Goal: Find specific fact: Find specific fact

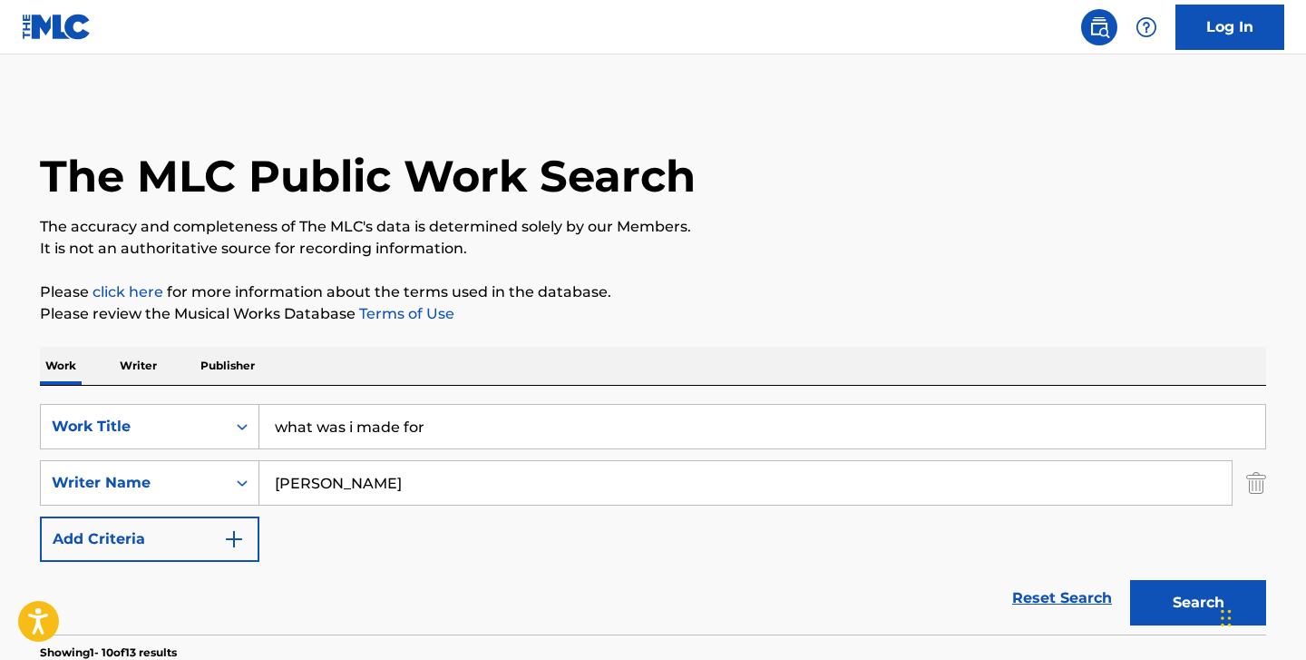
click at [67, 357] on p "Work" at bounding box center [61, 366] width 42 height 38
click at [1251, 478] on img "Search Form" at bounding box center [1257, 482] width 20 height 45
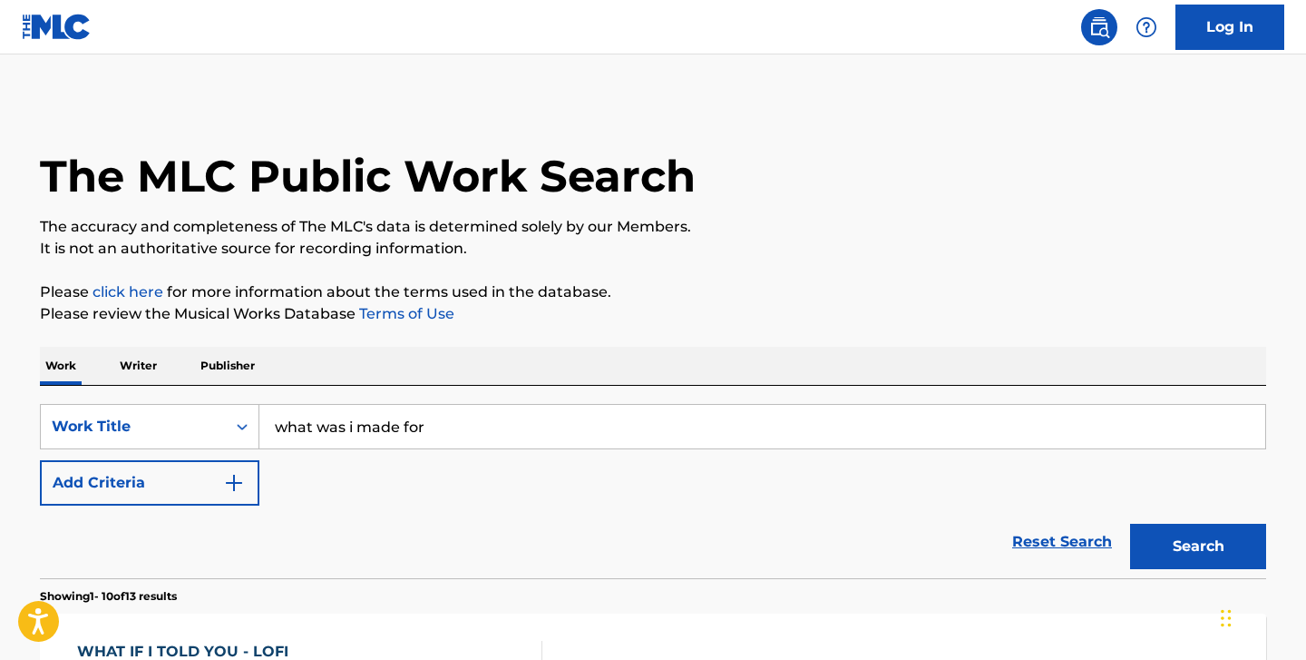
click at [498, 425] on input "what was i made for" at bounding box center [762, 427] width 1006 height 44
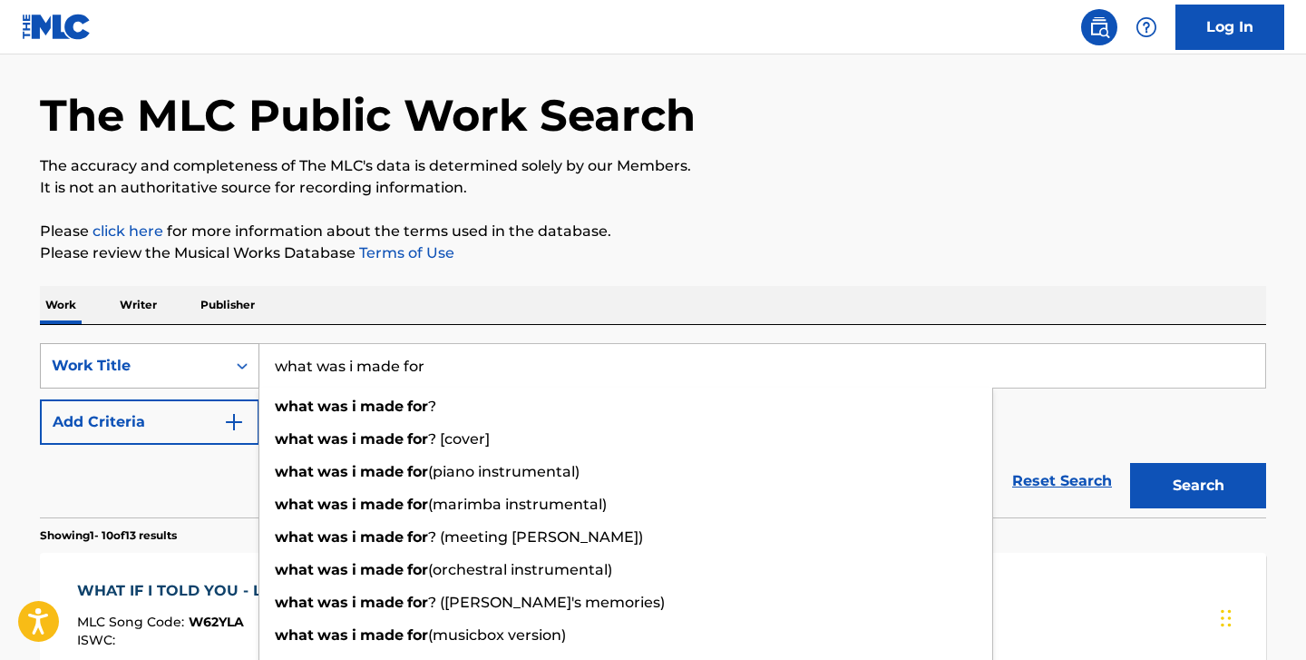
click at [228, 388] on div "Work Title" at bounding box center [150, 365] width 220 height 45
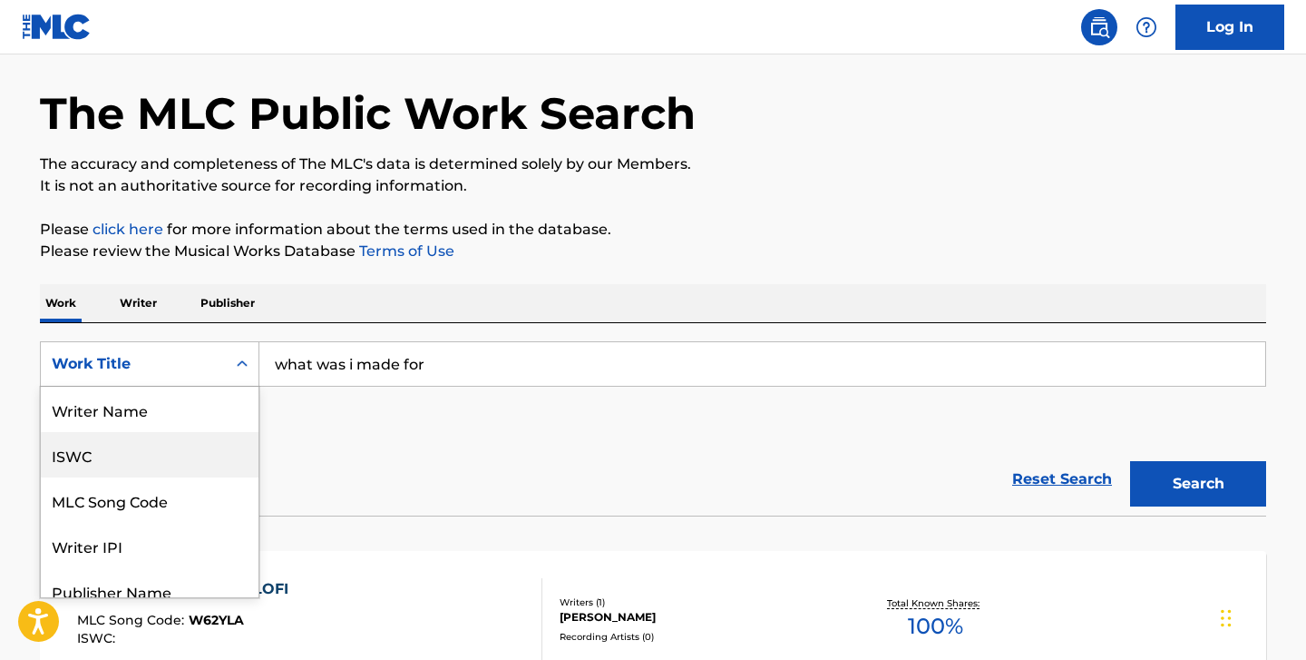
click at [101, 458] on div "ISWC" at bounding box center [150, 454] width 218 height 45
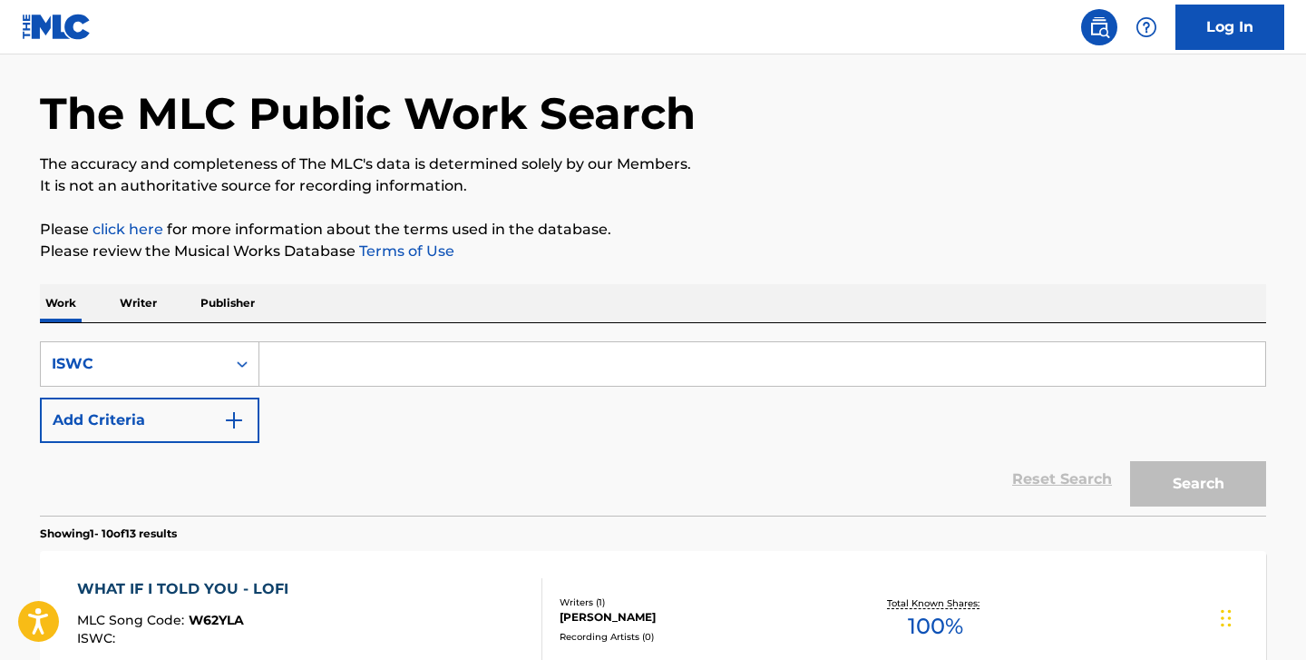
click at [353, 367] on input "Search Form" at bounding box center [762, 364] width 1006 height 44
paste input "T9092299542"
type input "T9092299542"
click at [1130, 461] on button "Search" at bounding box center [1198, 483] width 136 height 45
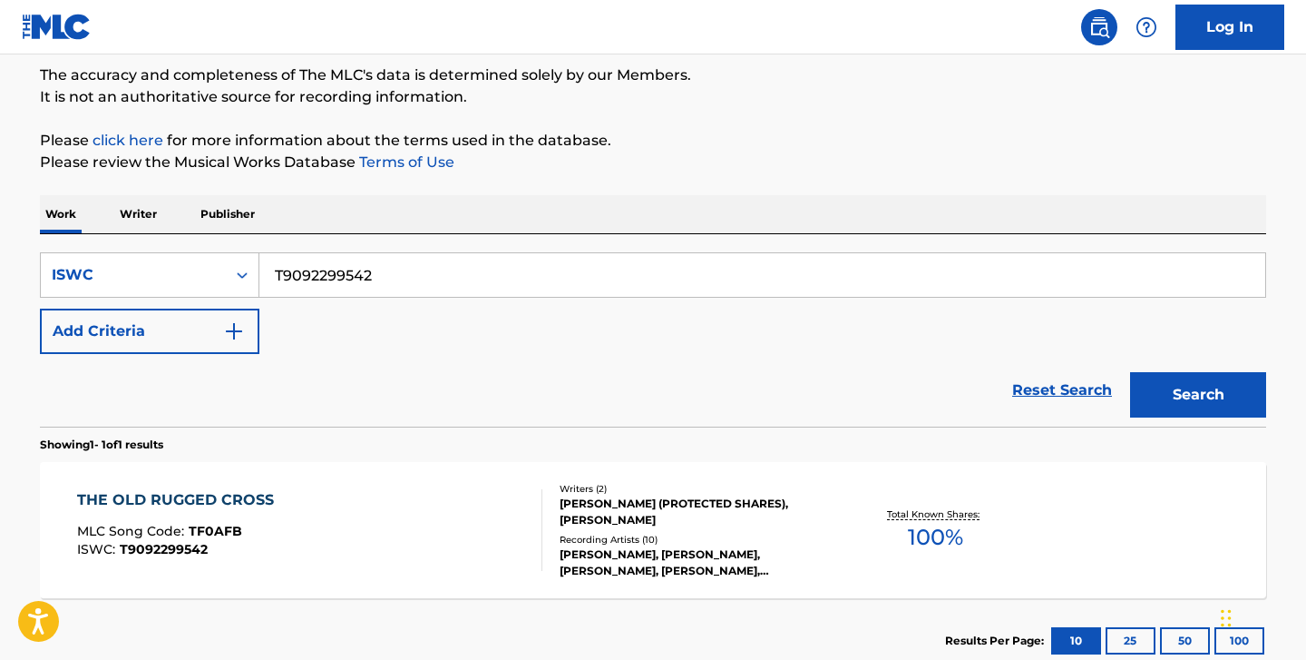
scroll to position [268, 0]
